Goal: Transaction & Acquisition: Purchase product/service

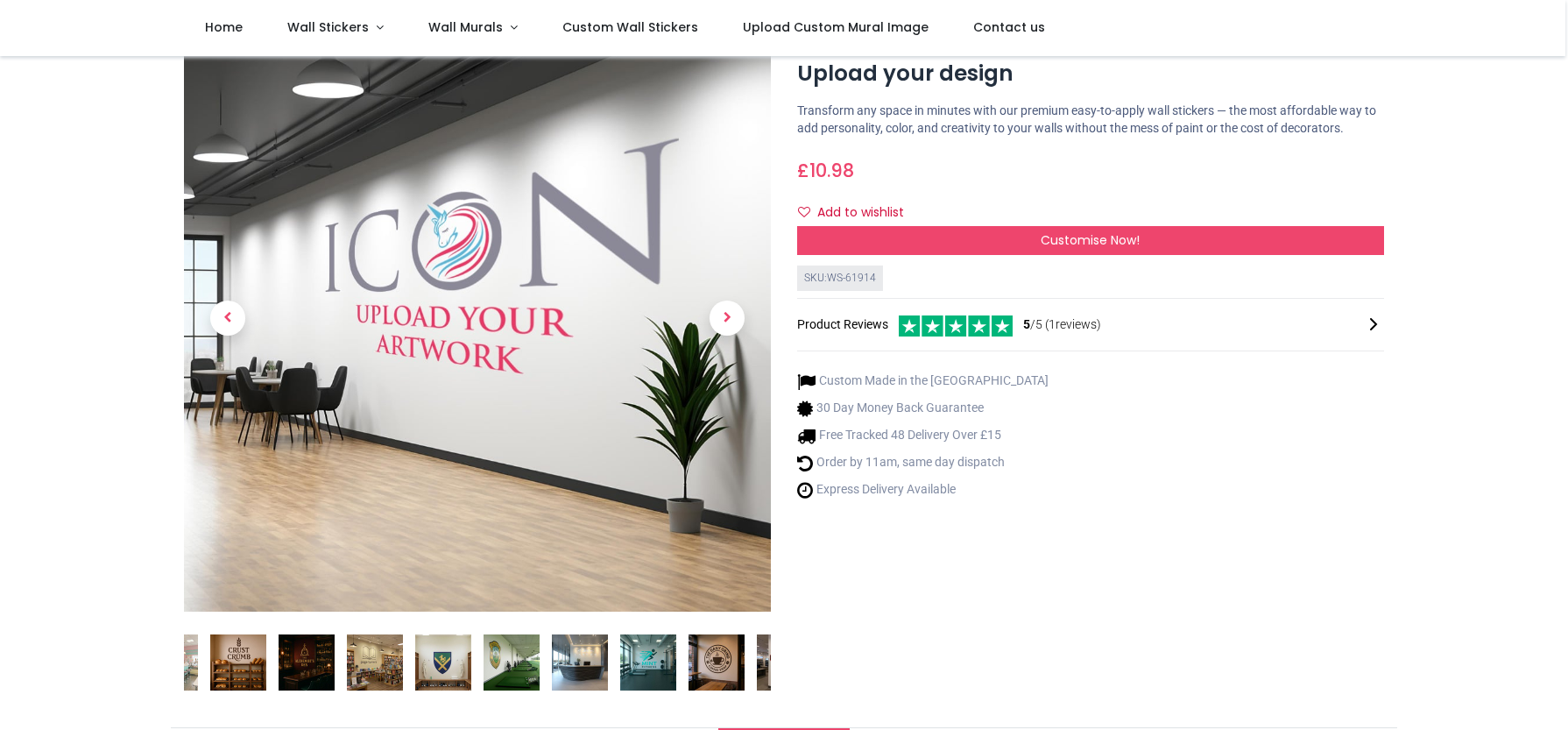
scroll to position [49, 0]
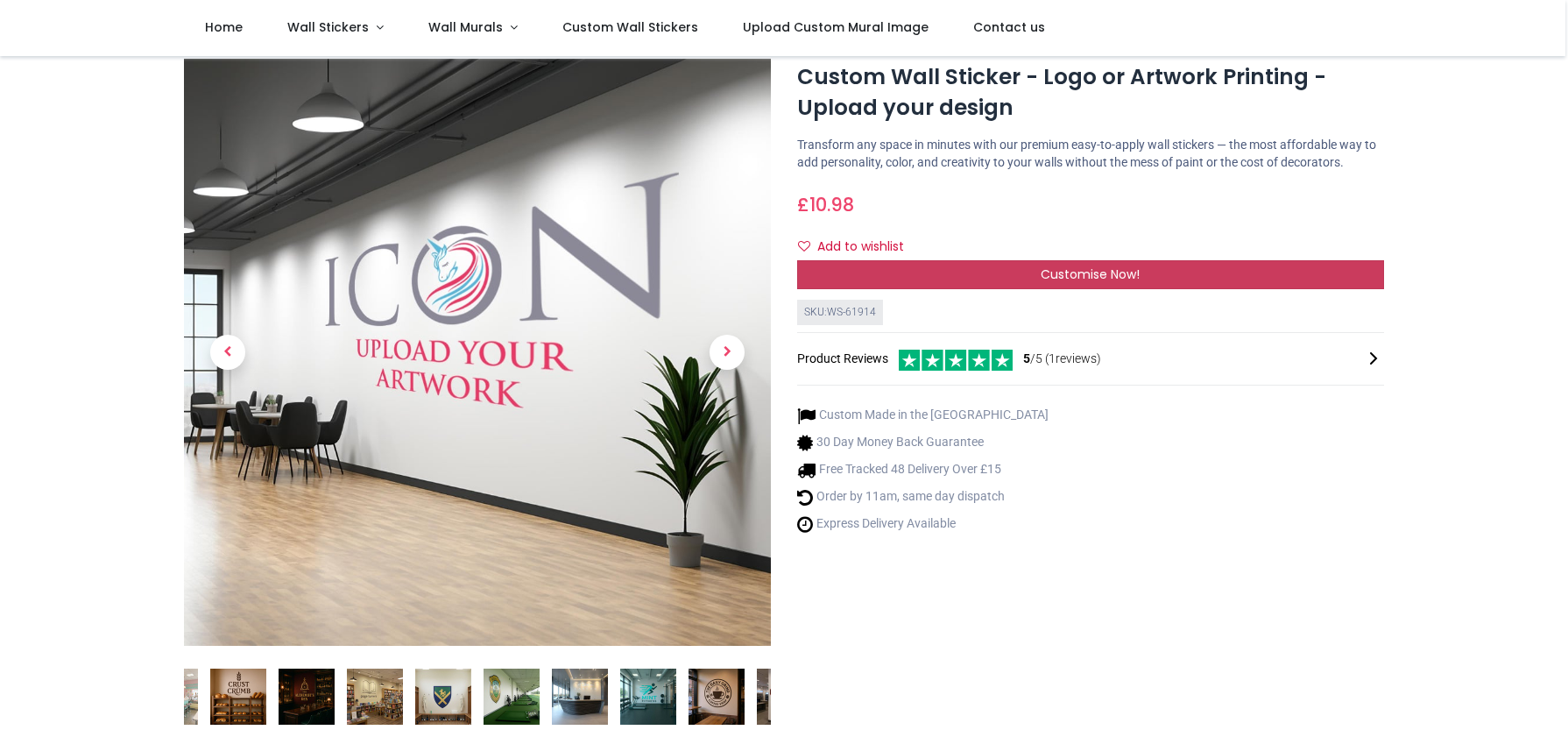
click at [1019, 290] on div "Customise Now!" at bounding box center [1090, 275] width 587 height 30
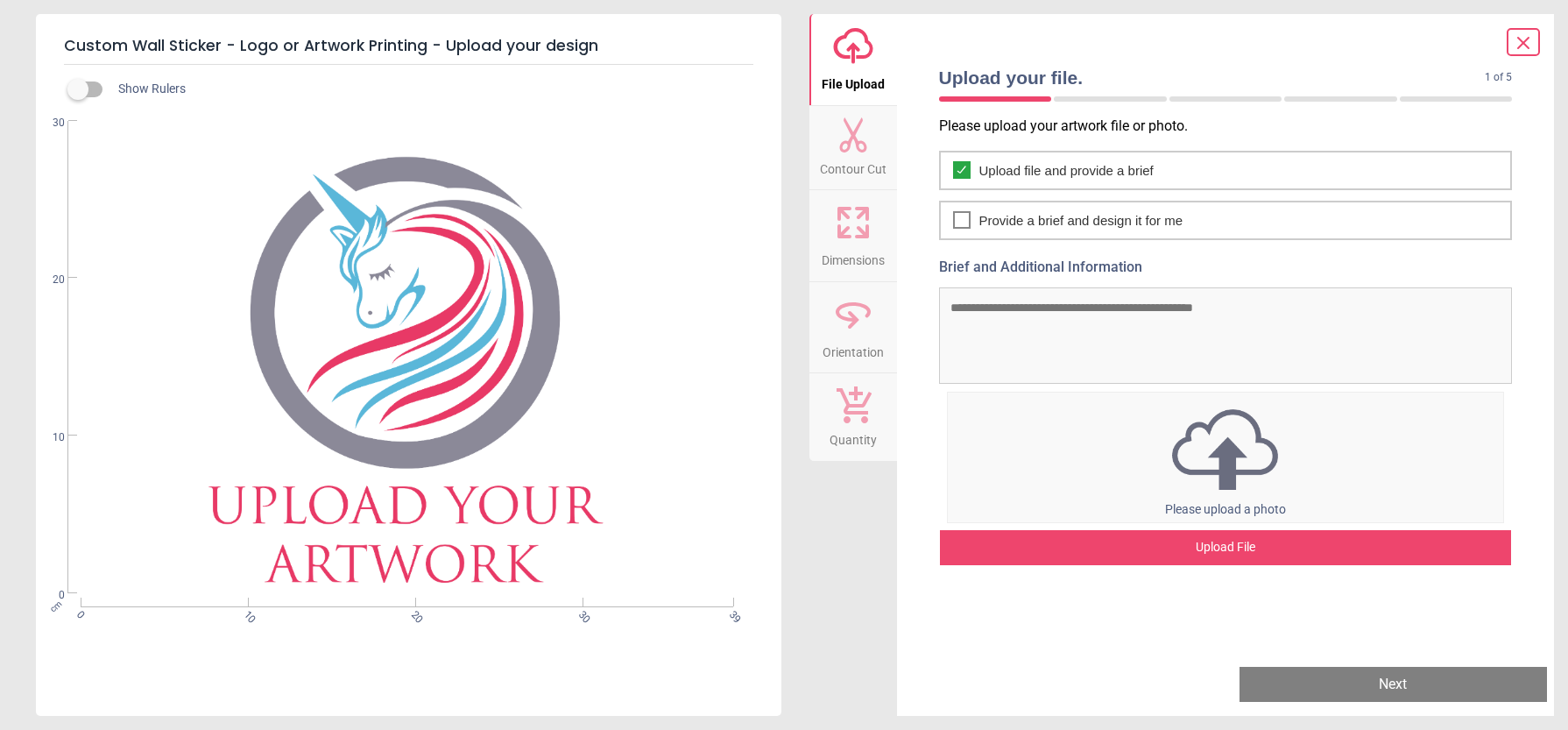
click at [1220, 491] on img at bounding box center [1226, 449] width 556 height 91
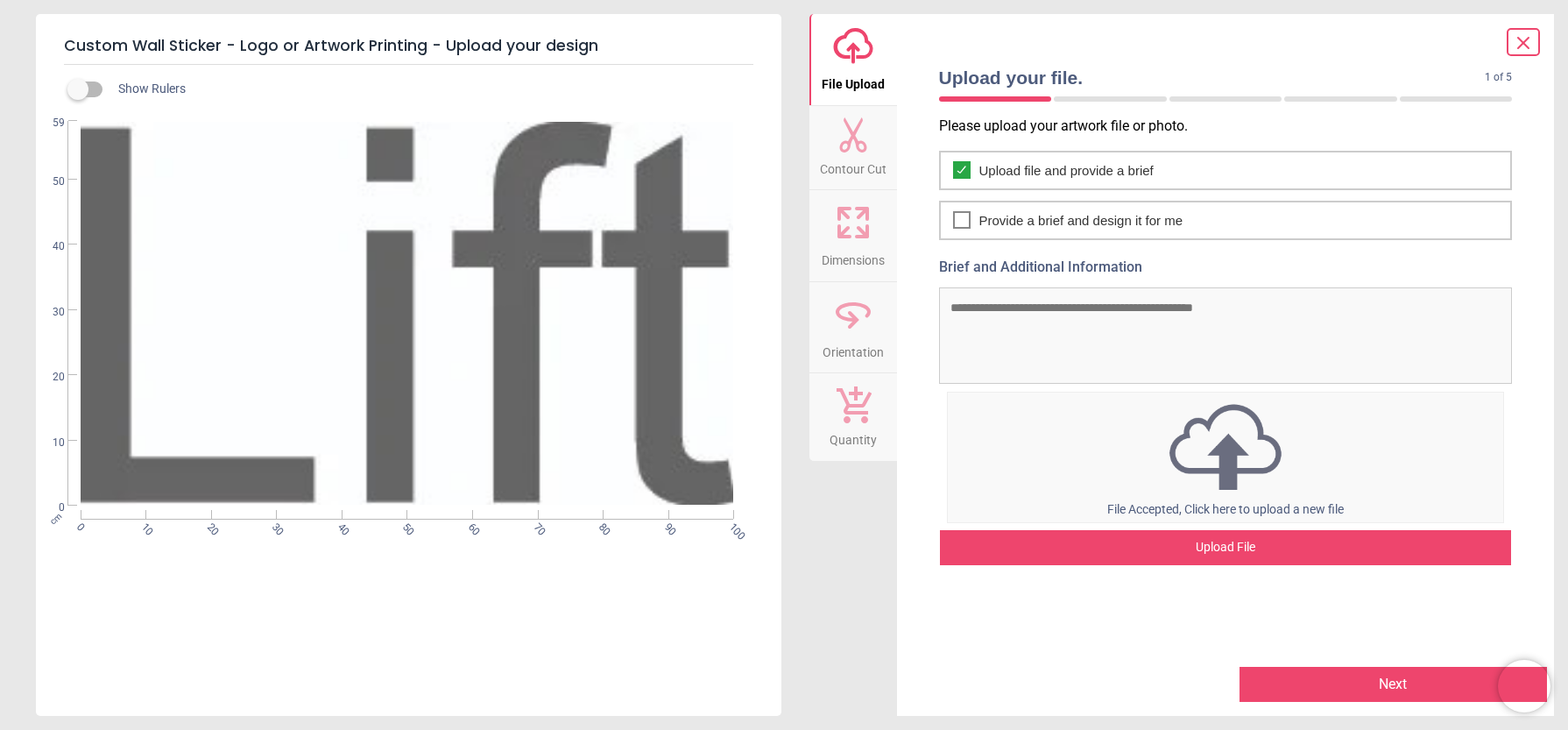
click at [1326, 683] on button "Next" at bounding box center [1393, 684] width 308 height 35
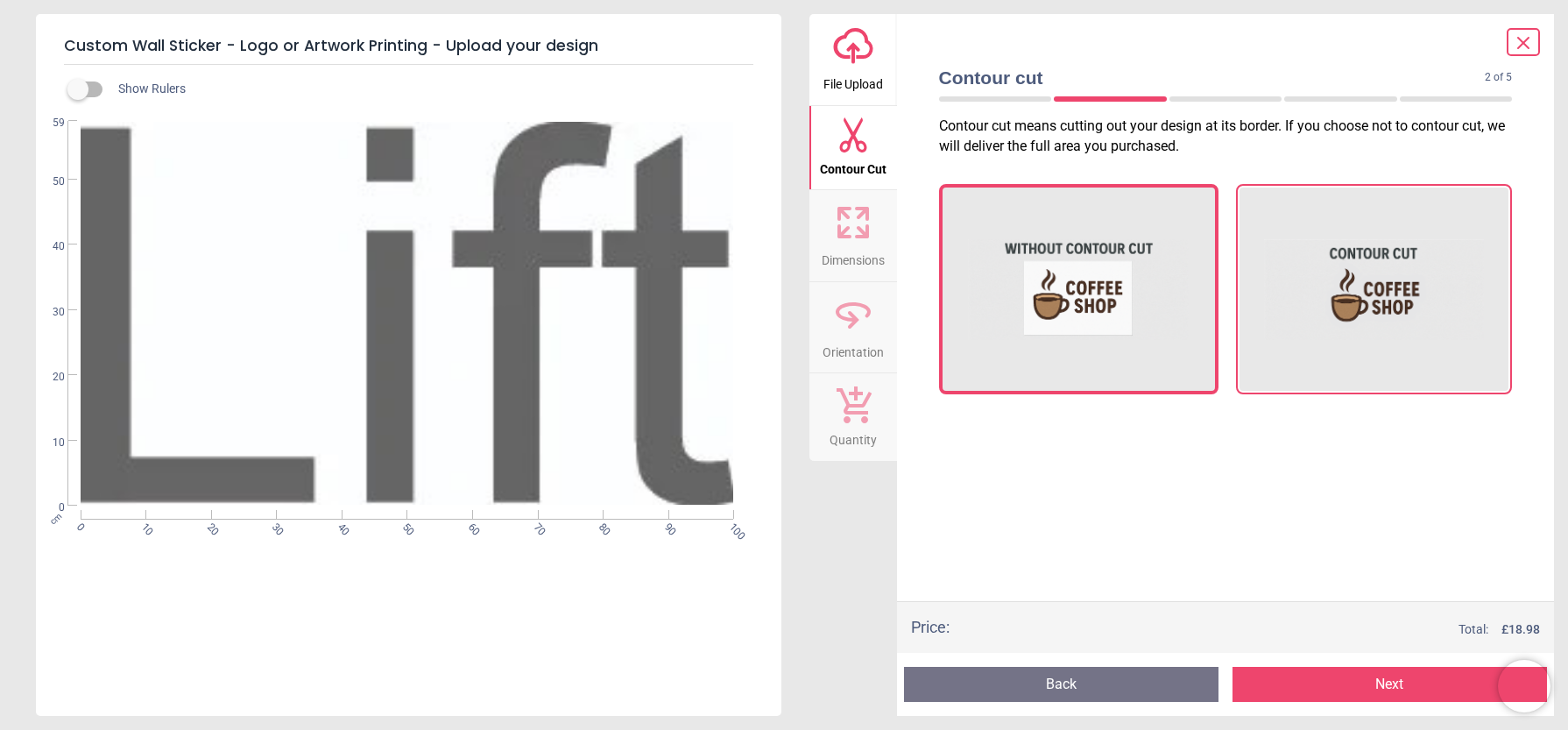
click at [1411, 305] on img at bounding box center [1373, 289] width 220 height 175
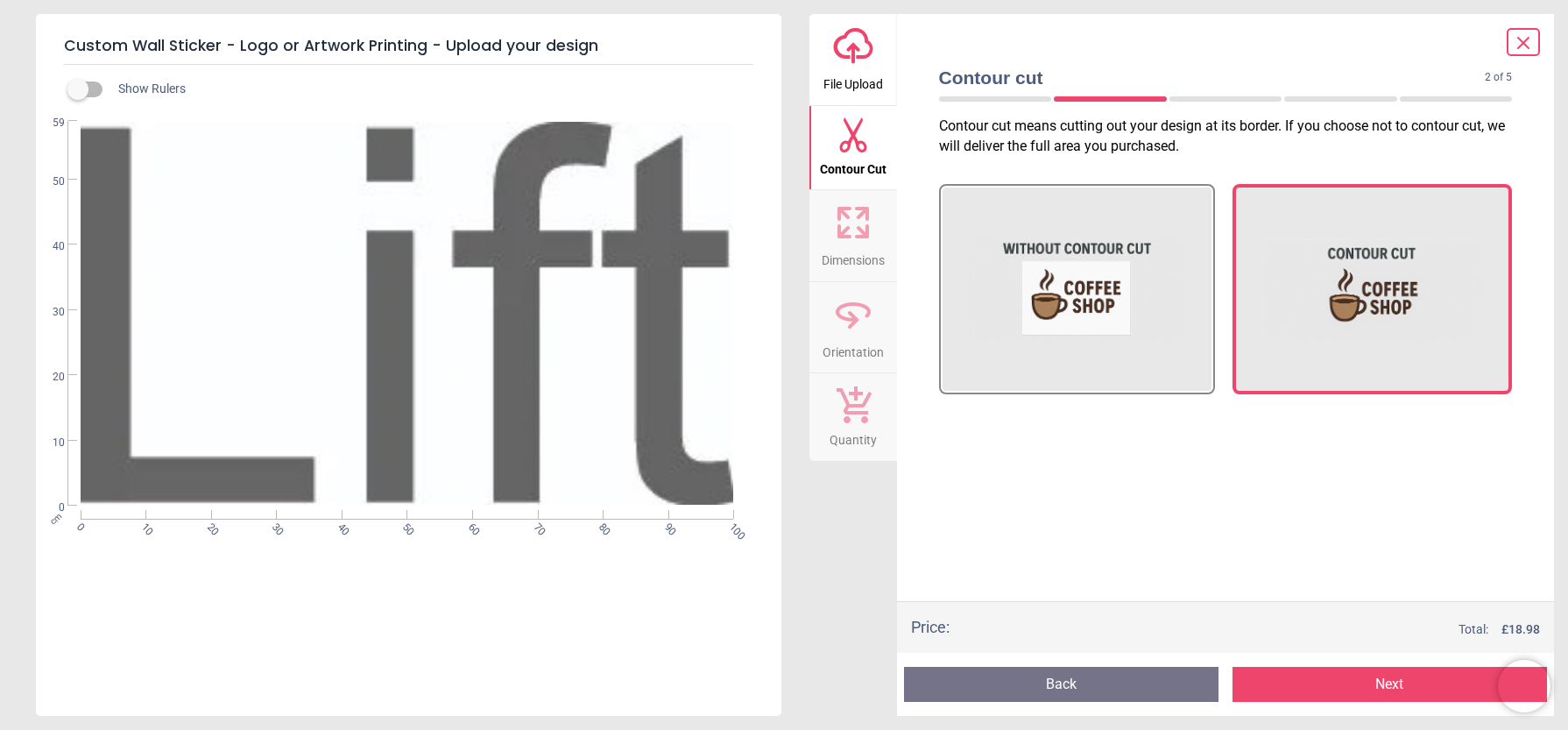
click at [1526, 43] on icon at bounding box center [1523, 43] width 21 height 21
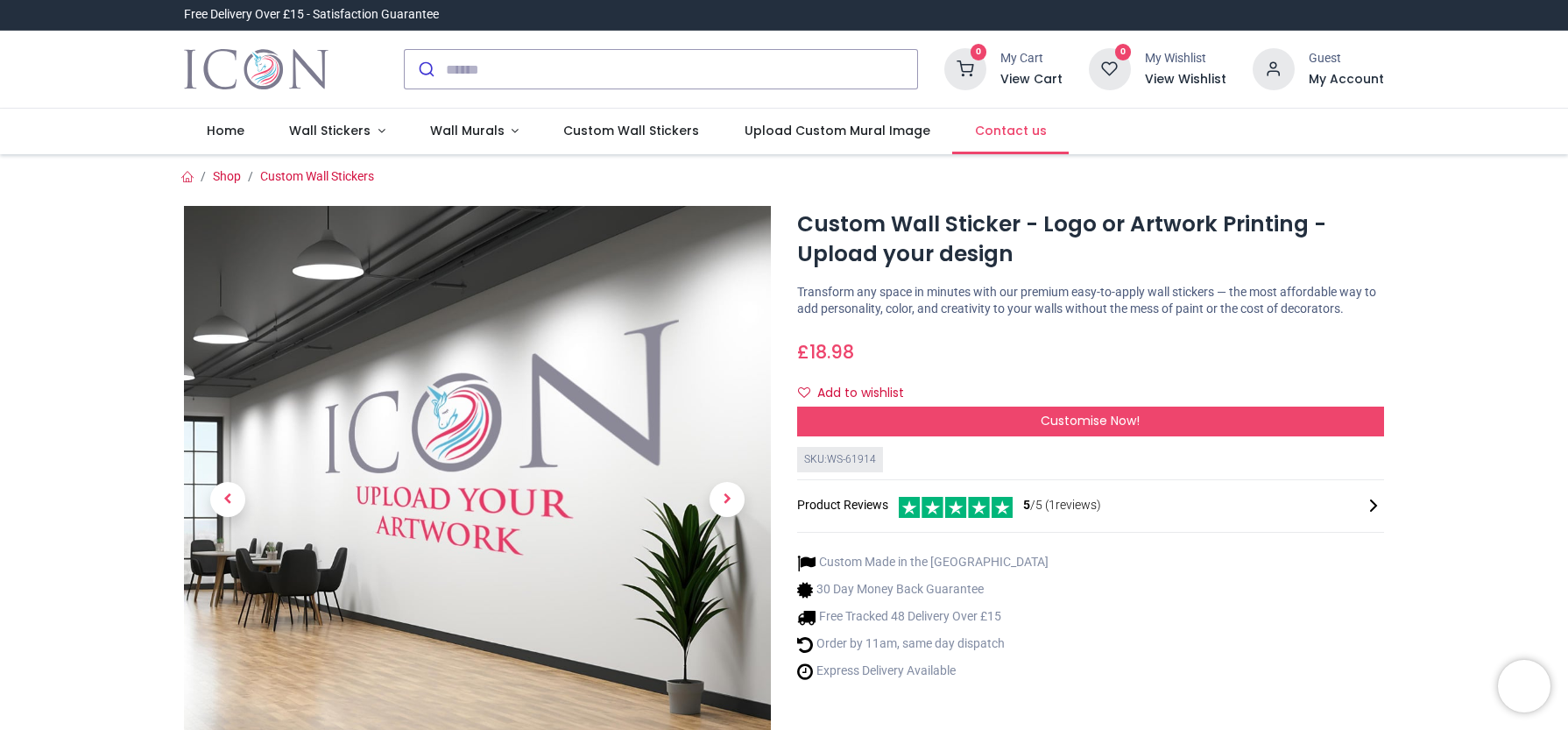
click at [980, 130] on span "Contact us" at bounding box center [1011, 130] width 71 height 17
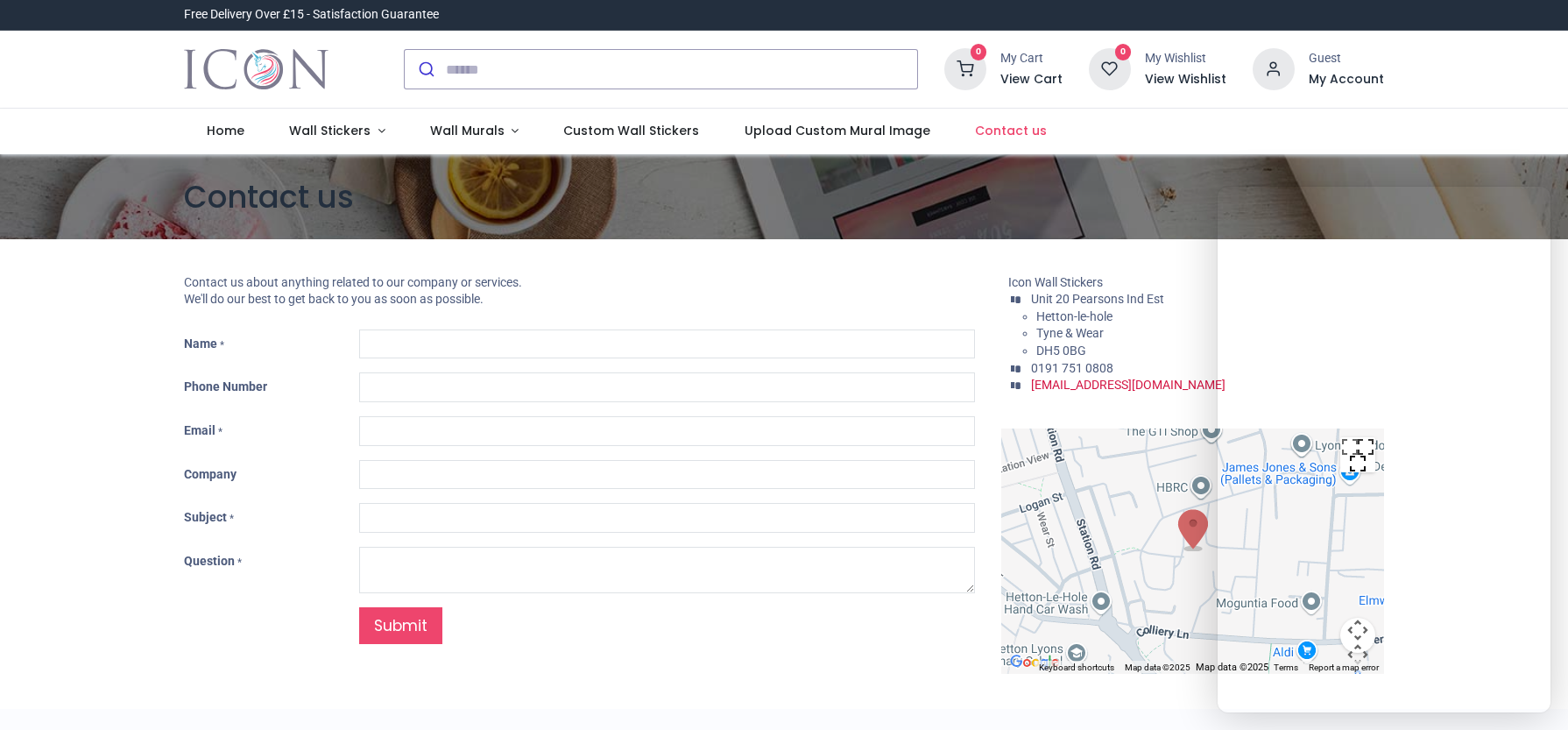
type input "***"
